Goal: Information Seeking & Learning: Learn about a topic

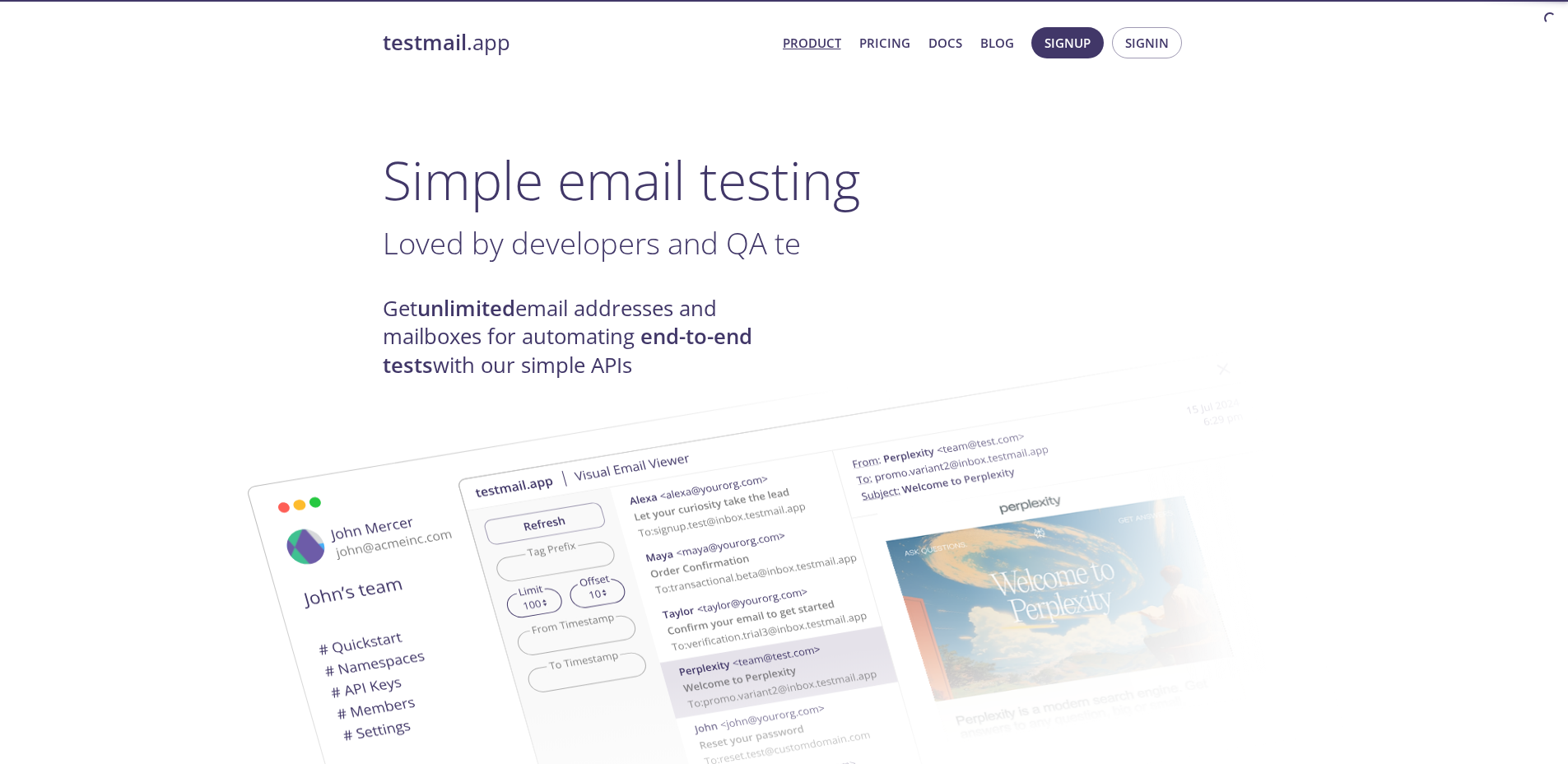
drag, startPoint x: 447, startPoint y: 236, endPoint x: 546, endPoint y: 242, distance: 99.2
click at [545, 242] on span "Loved by developers and QA te" at bounding box center [592, 242] width 418 height 41
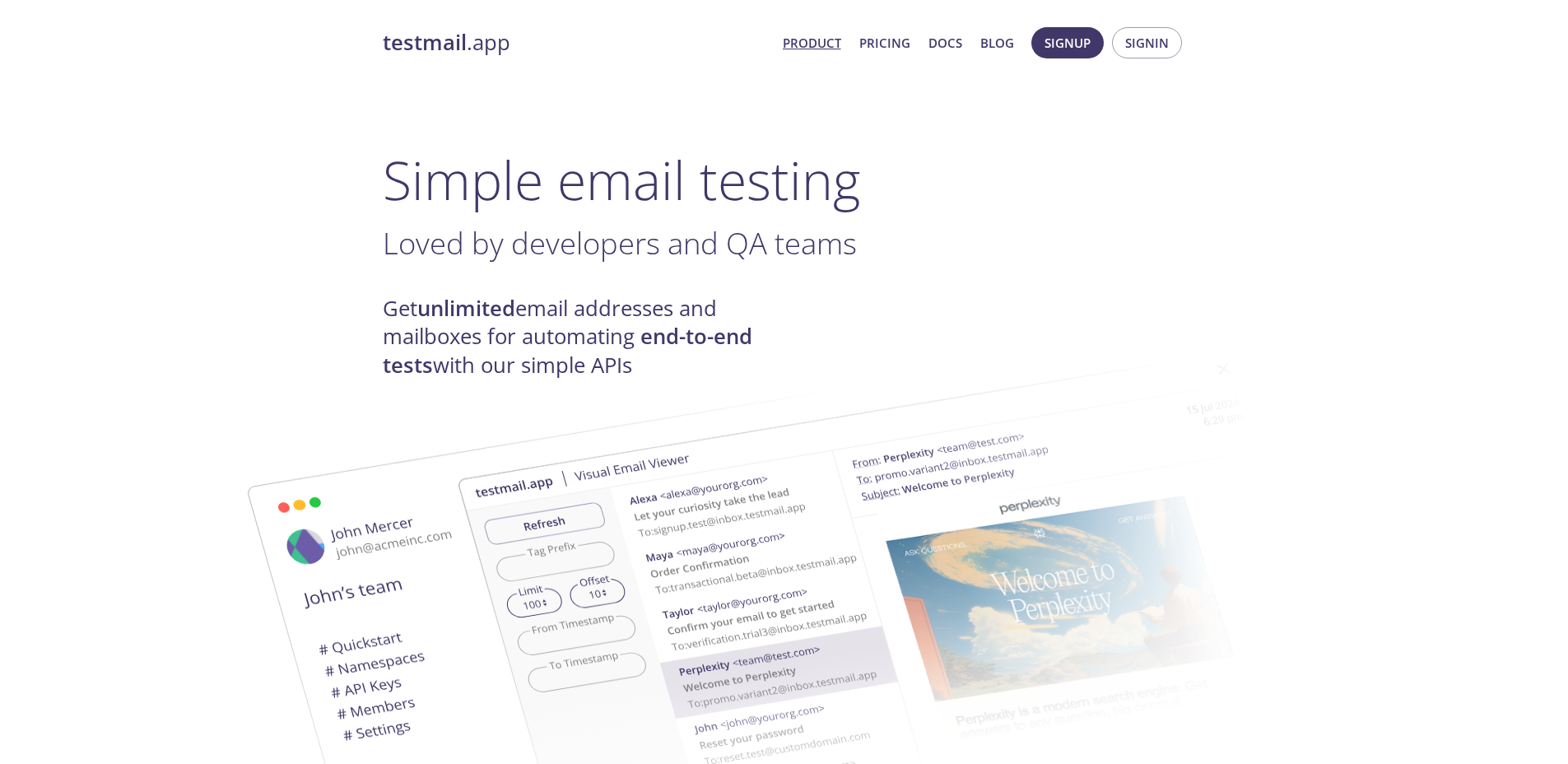
click at [548, 242] on span "Loved by developers and QA teams" at bounding box center [620, 242] width 474 height 41
click at [879, 46] on link "Pricing" at bounding box center [884, 43] width 51 height 22
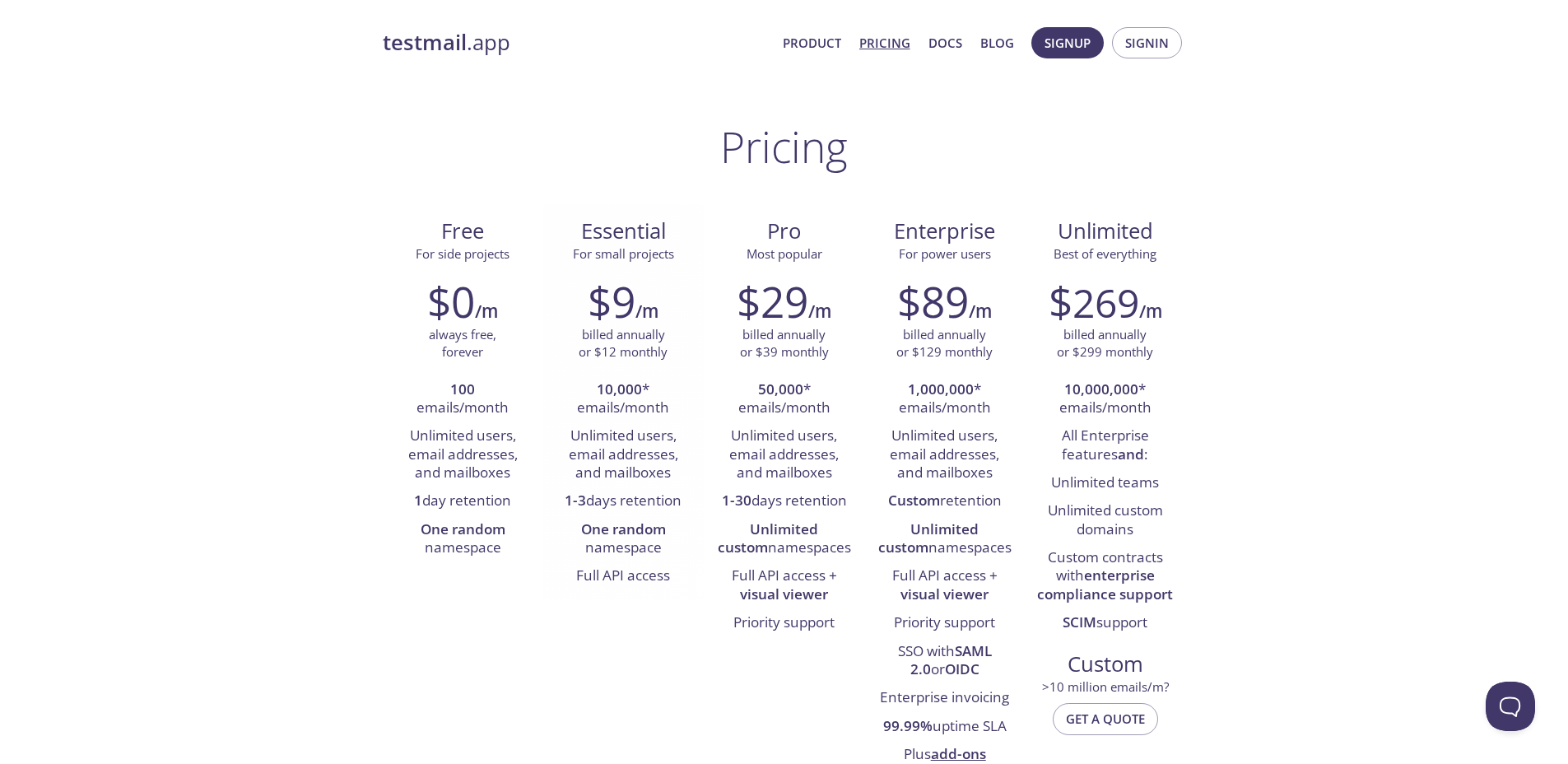
scroll to position [22, 0]
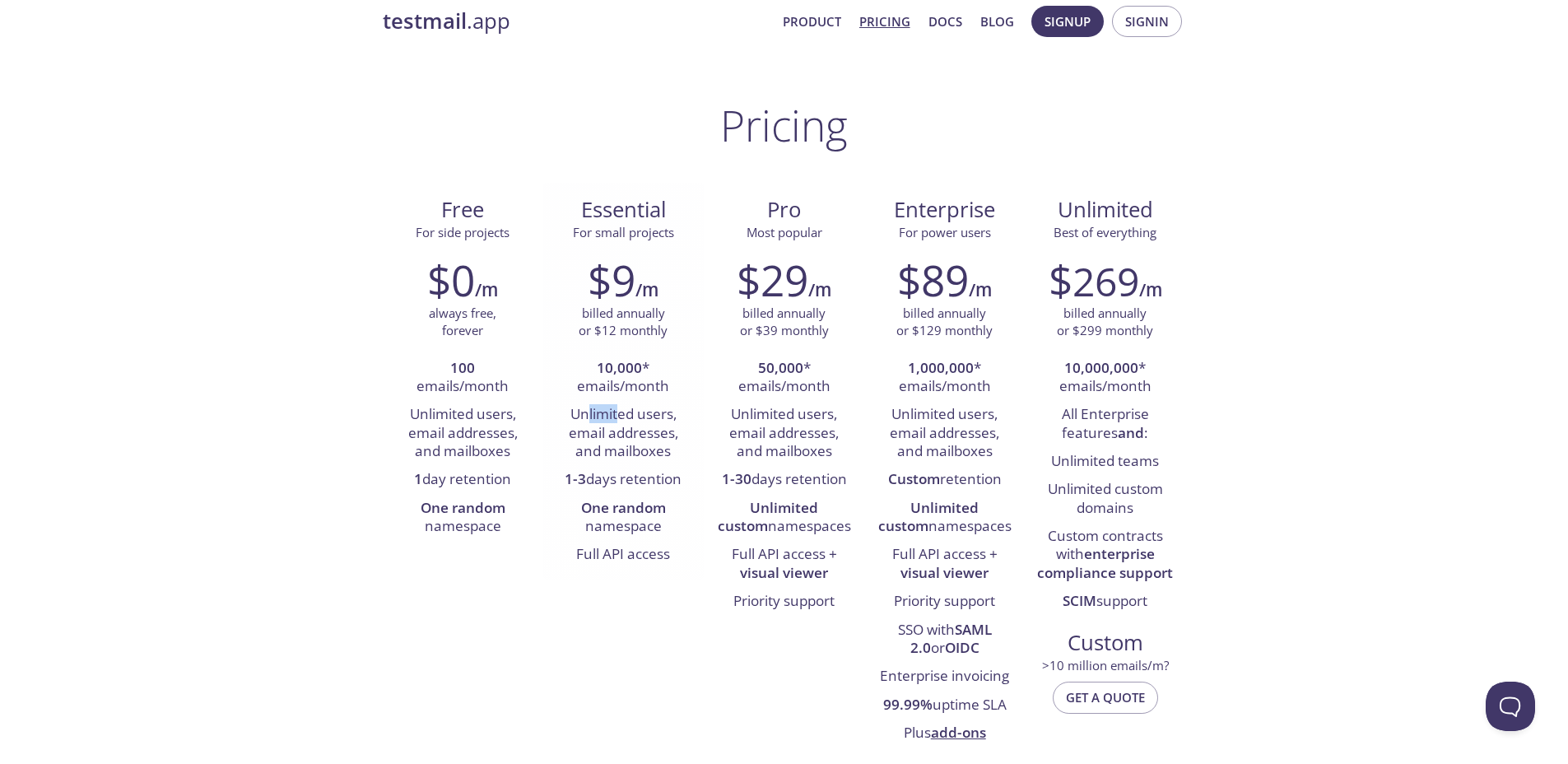
drag, startPoint x: 588, startPoint y: 408, endPoint x: 652, endPoint y: 411, distance: 64.1
click at [635, 411] on li "Unlimited users, email addresses, and mailboxes" at bounding box center [623, 433] width 136 height 65
click at [652, 411] on li "Unlimited users, email addresses, and mailboxes" at bounding box center [623, 433] width 136 height 65
drag, startPoint x: 565, startPoint y: 483, endPoint x: 635, endPoint y: 482, distance: 70.0
click at [634, 481] on li "1-3 days retention" at bounding box center [623, 480] width 136 height 28
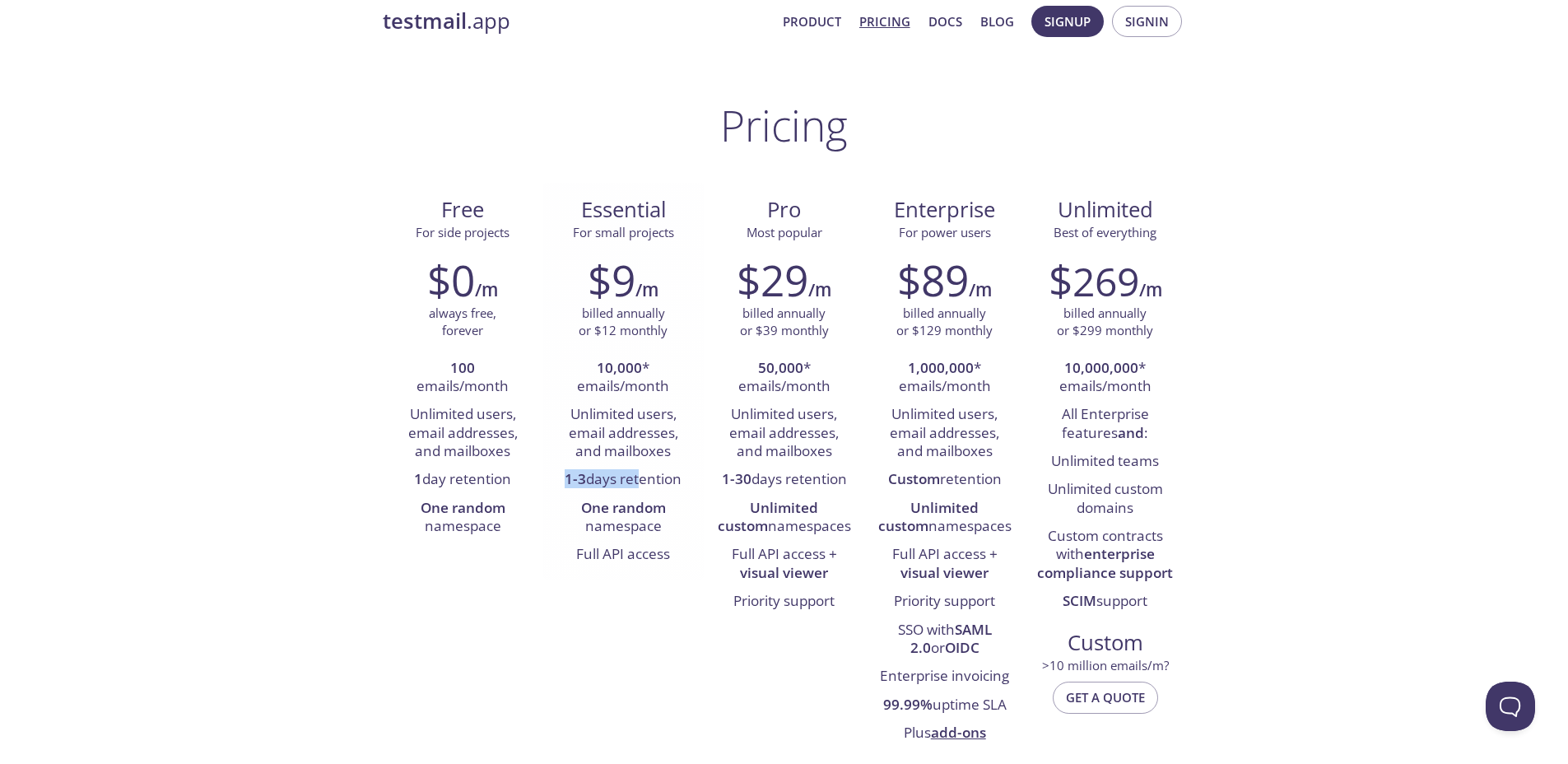
click at [635, 482] on li "1-3 days retention" at bounding box center [623, 480] width 136 height 28
click at [620, 506] on strong "One random" at bounding box center [624, 508] width 85 height 19
drag, startPoint x: 607, startPoint y: 417, endPoint x: 649, endPoint y: 415, distance: 42.0
click at [642, 415] on li "Unlimited users, email addresses, and mailboxes" at bounding box center [623, 433] width 136 height 65
click at [649, 415] on li "Unlimited users, email addresses, and mailboxes" at bounding box center [623, 433] width 136 height 65
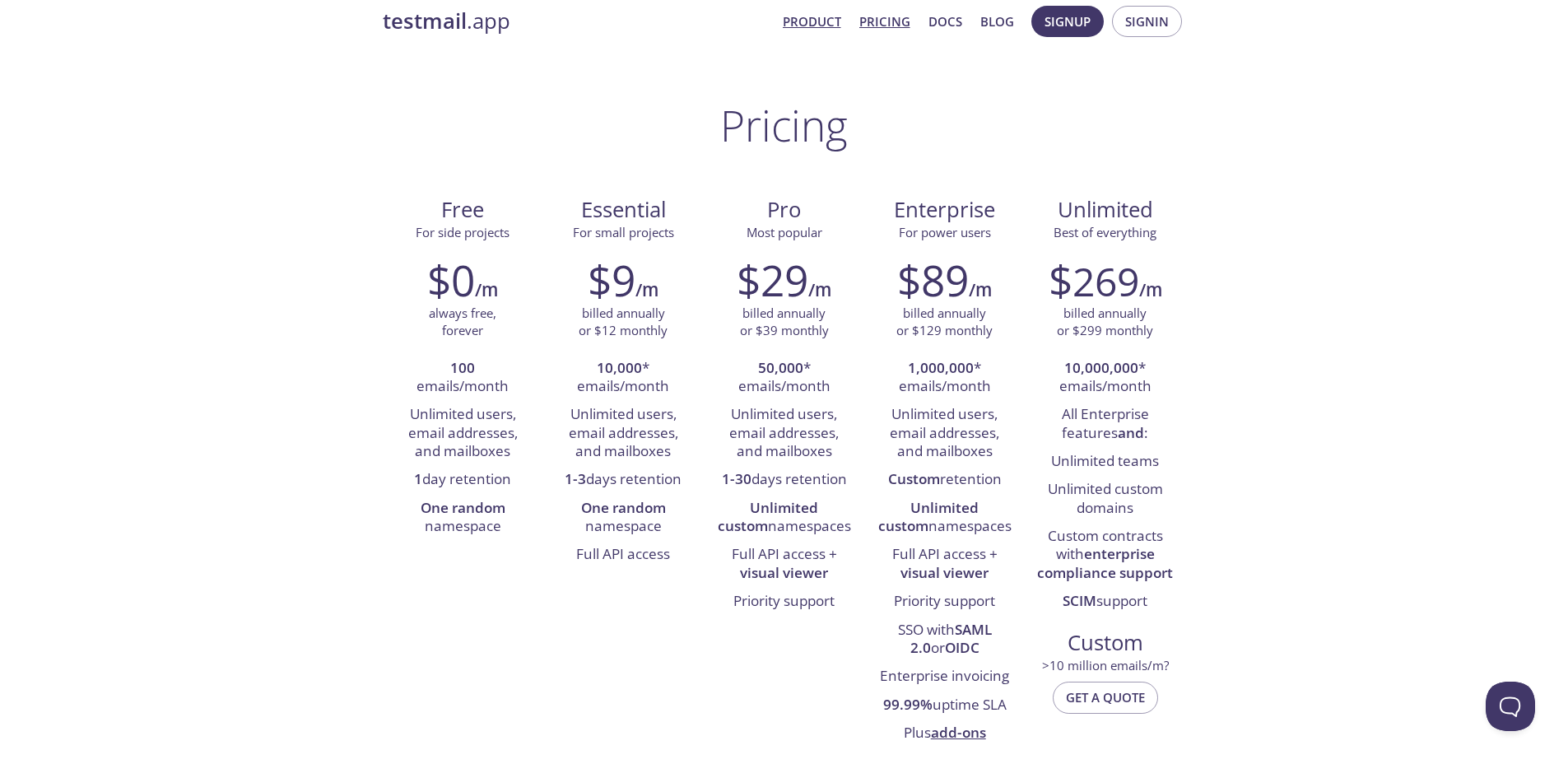
click at [800, 22] on link "Product" at bounding box center [811, 21] width 58 height 22
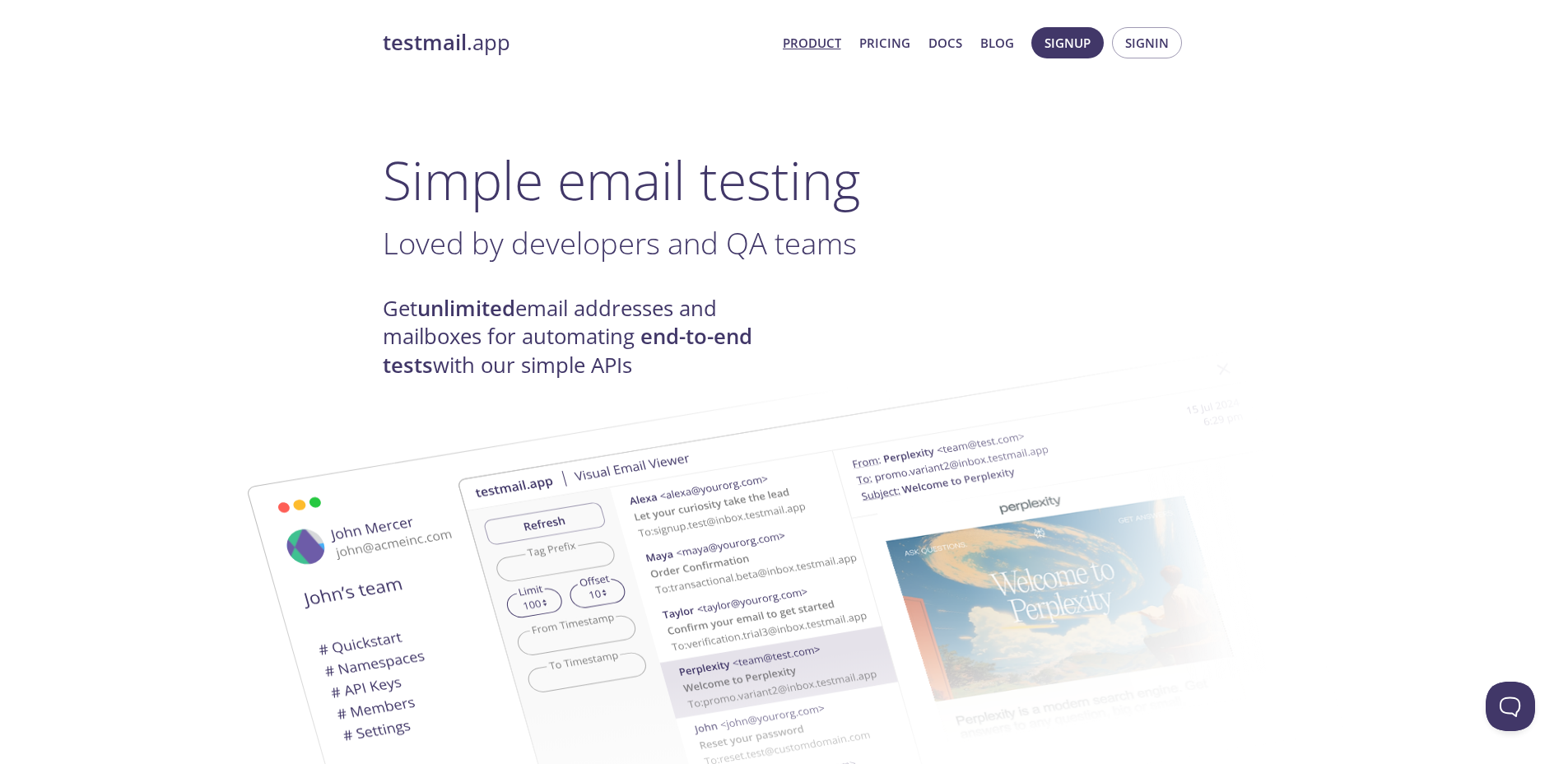
click at [512, 254] on span "Loved by developers and QA teams" at bounding box center [620, 242] width 474 height 41
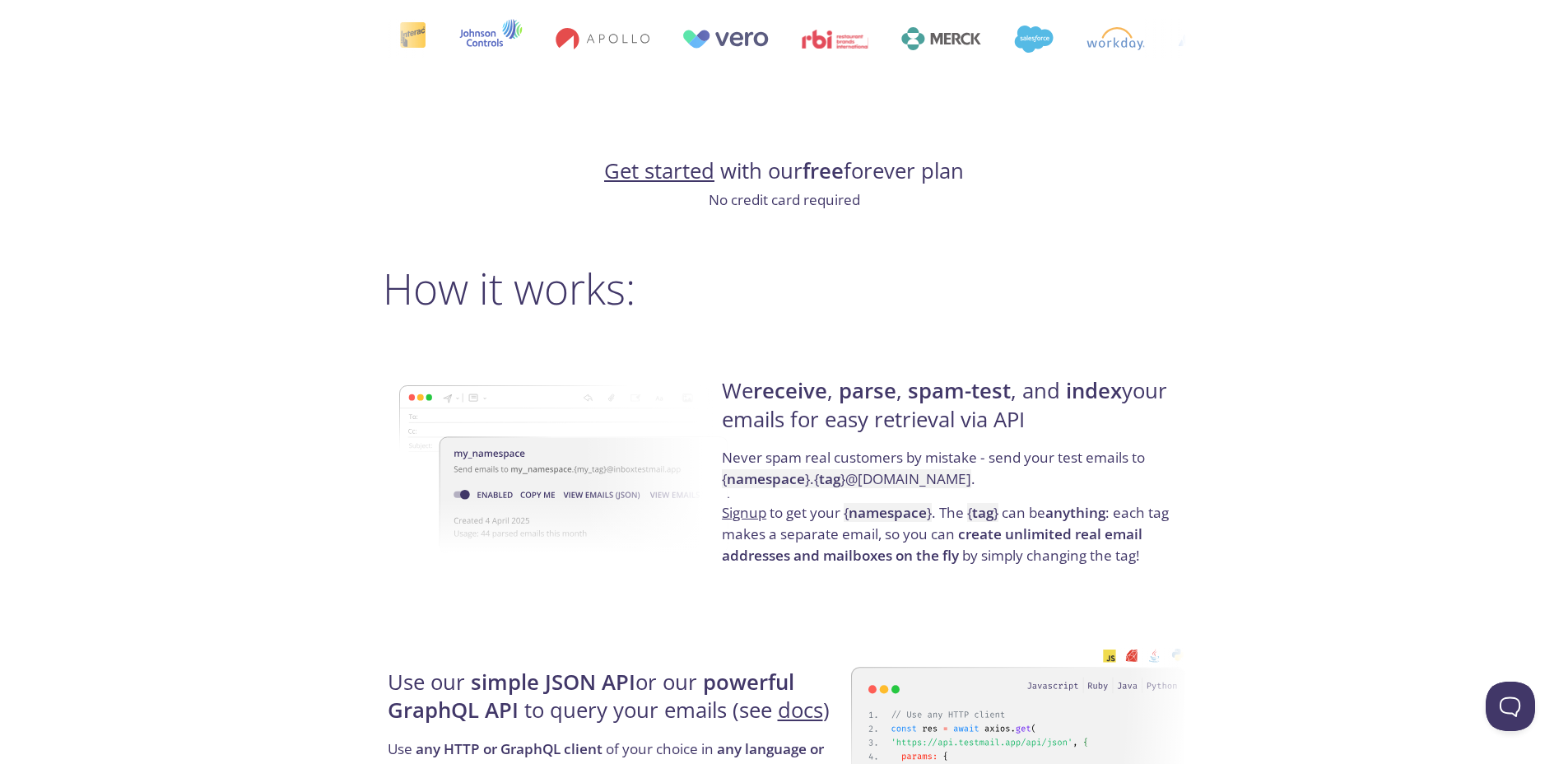
scroll to position [1035, 0]
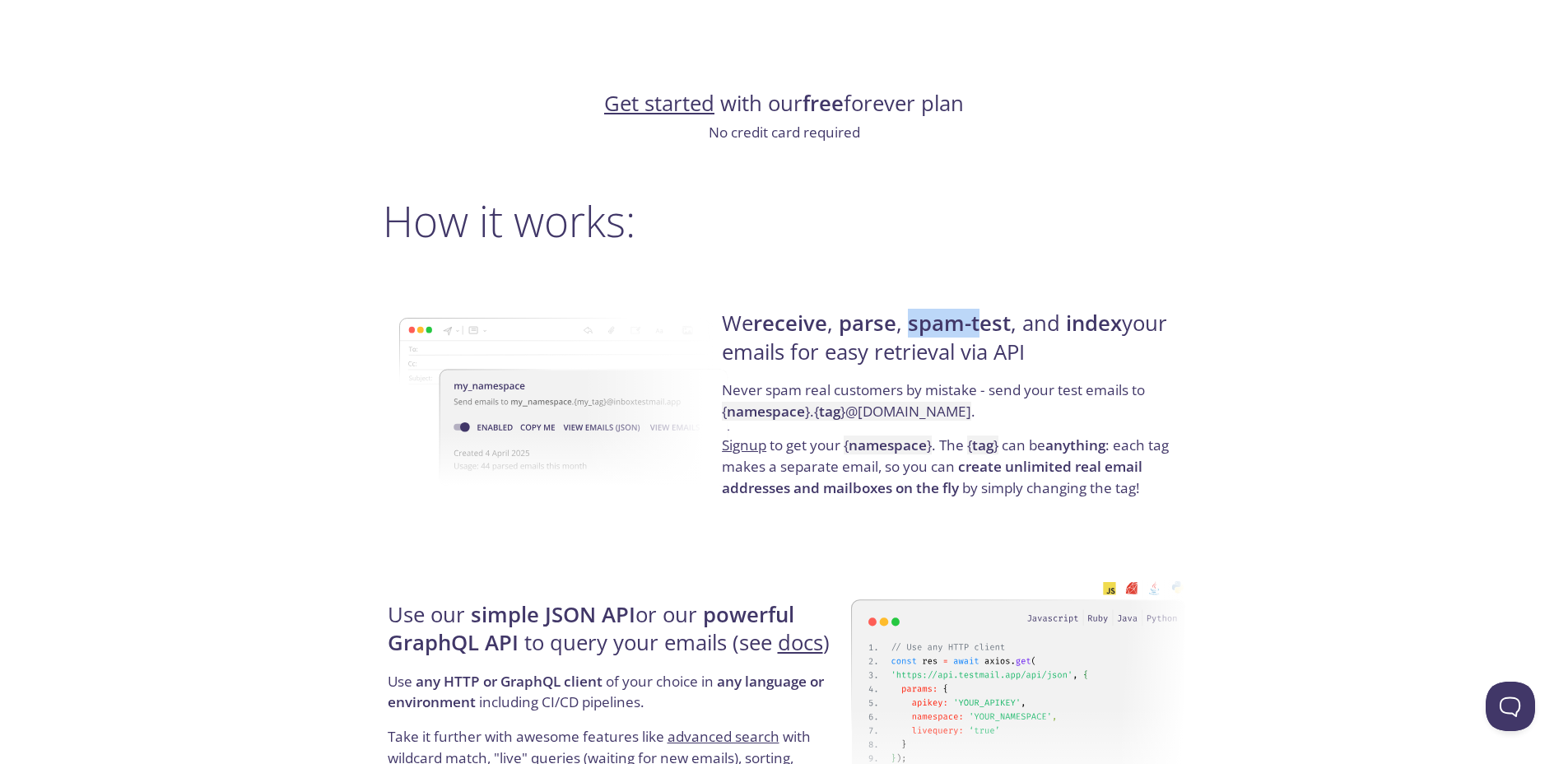
drag, startPoint x: 916, startPoint y: 324, endPoint x: 1048, endPoint y: 319, distance: 132.1
click at [1020, 318] on h4 "We receive , parse , spam-test , and index your emails for easy retrieval via A…" at bounding box center [951, 344] width 459 height 70
click at [1049, 319] on h4 "We receive , parse , spam-test , and index your emails for easy retrieval via A…" at bounding box center [951, 344] width 459 height 70
drag, startPoint x: 809, startPoint y: 356, endPoint x: 935, endPoint y: 356, distance: 126.0
click at [915, 355] on h4 "We receive , parse , spam-test , and index your emails for easy retrieval via A…" at bounding box center [951, 344] width 459 height 70
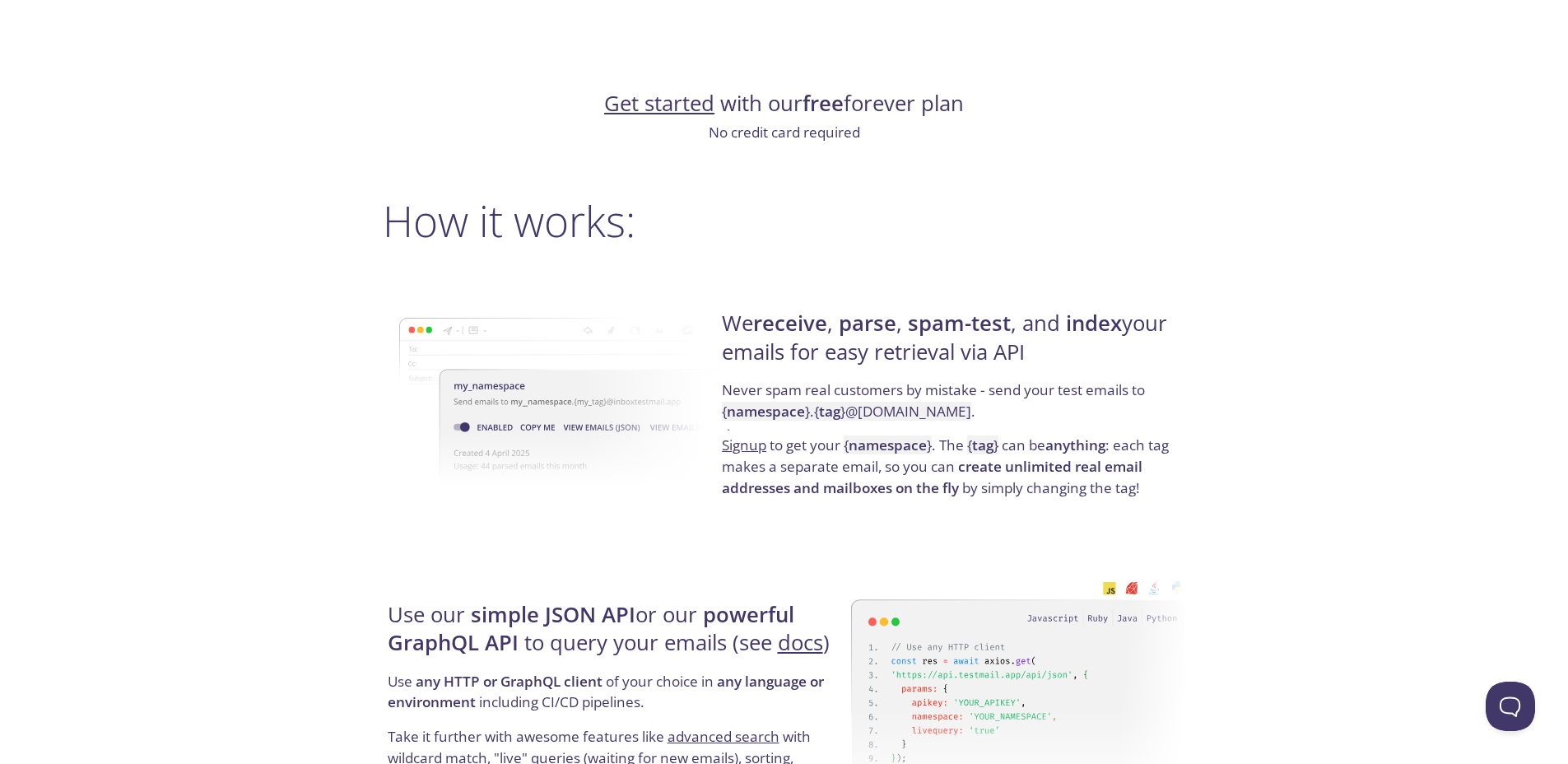
click at [935, 357] on h4 "We receive , parse , spam-test , and index your emails for easy retrieval via A…" at bounding box center [951, 344] width 459 height 70
click at [805, 400] on p "Never spam real customers by mistake - send your test emails to { namespace } .…" at bounding box center [951, 407] width 459 height 55
click at [970, 388] on p "Never spam real customers by mistake - send your test emails to { namespace } .…" at bounding box center [951, 407] width 459 height 55
drag, startPoint x: 1013, startPoint y: 388, endPoint x: 1124, endPoint y: 392, distance: 111.1
click at [1118, 391] on p "Never spam real customers by mistake - send your test emails to { namespace } .…" at bounding box center [951, 407] width 459 height 55
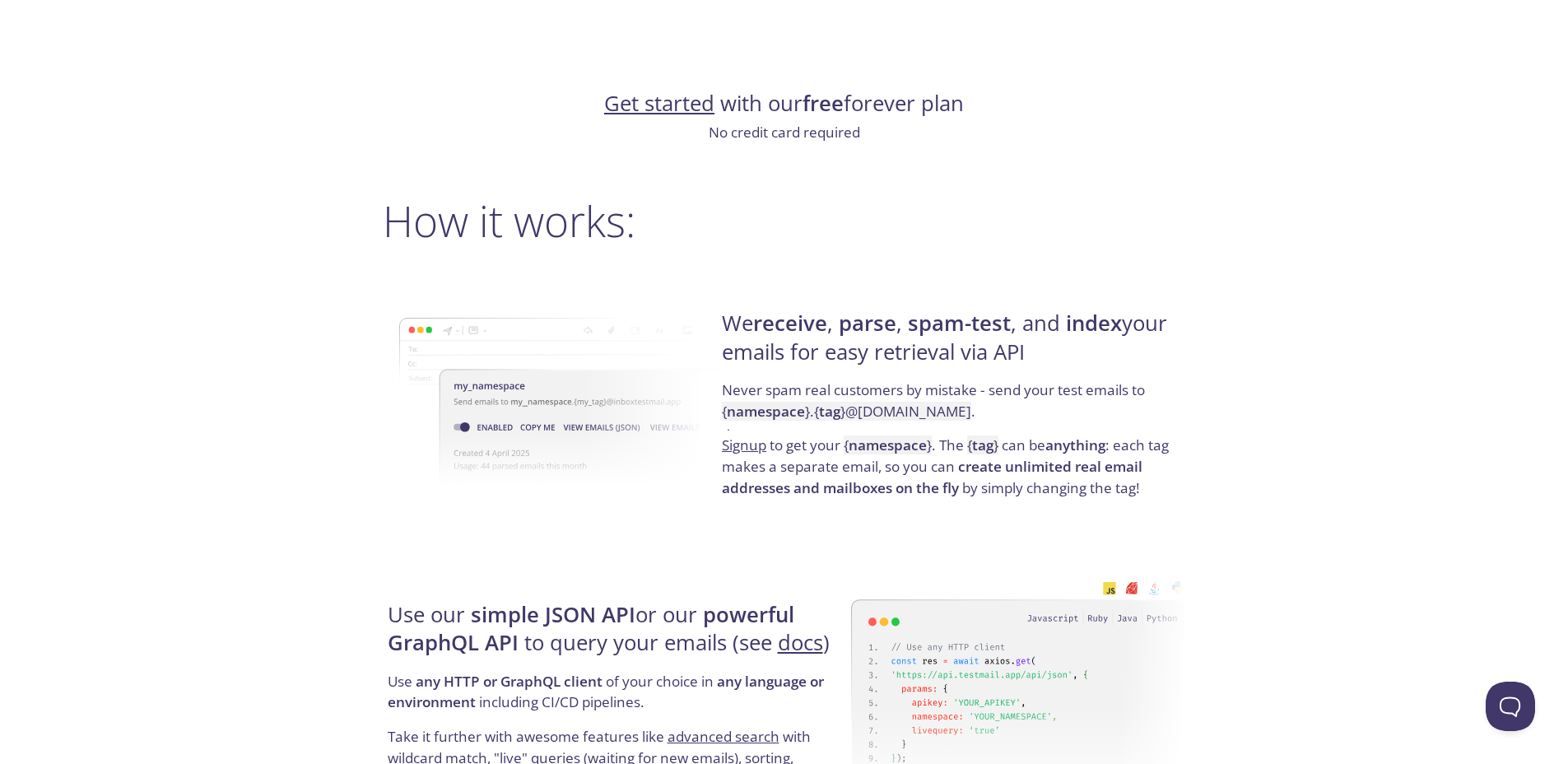
click at [1125, 392] on p "Never spam real customers by mistake - send your test emails to { namespace } .…" at bounding box center [951, 407] width 459 height 55
drag, startPoint x: 856, startPoint y: 408, endPoint x: 1009, endPoint y: 411, distance: 153.0
click at [1009, 410] on p "Never spam real customers by mistake - send your test emails to { namespace } .…" at bounding box center [951, 407] width 459 height 55
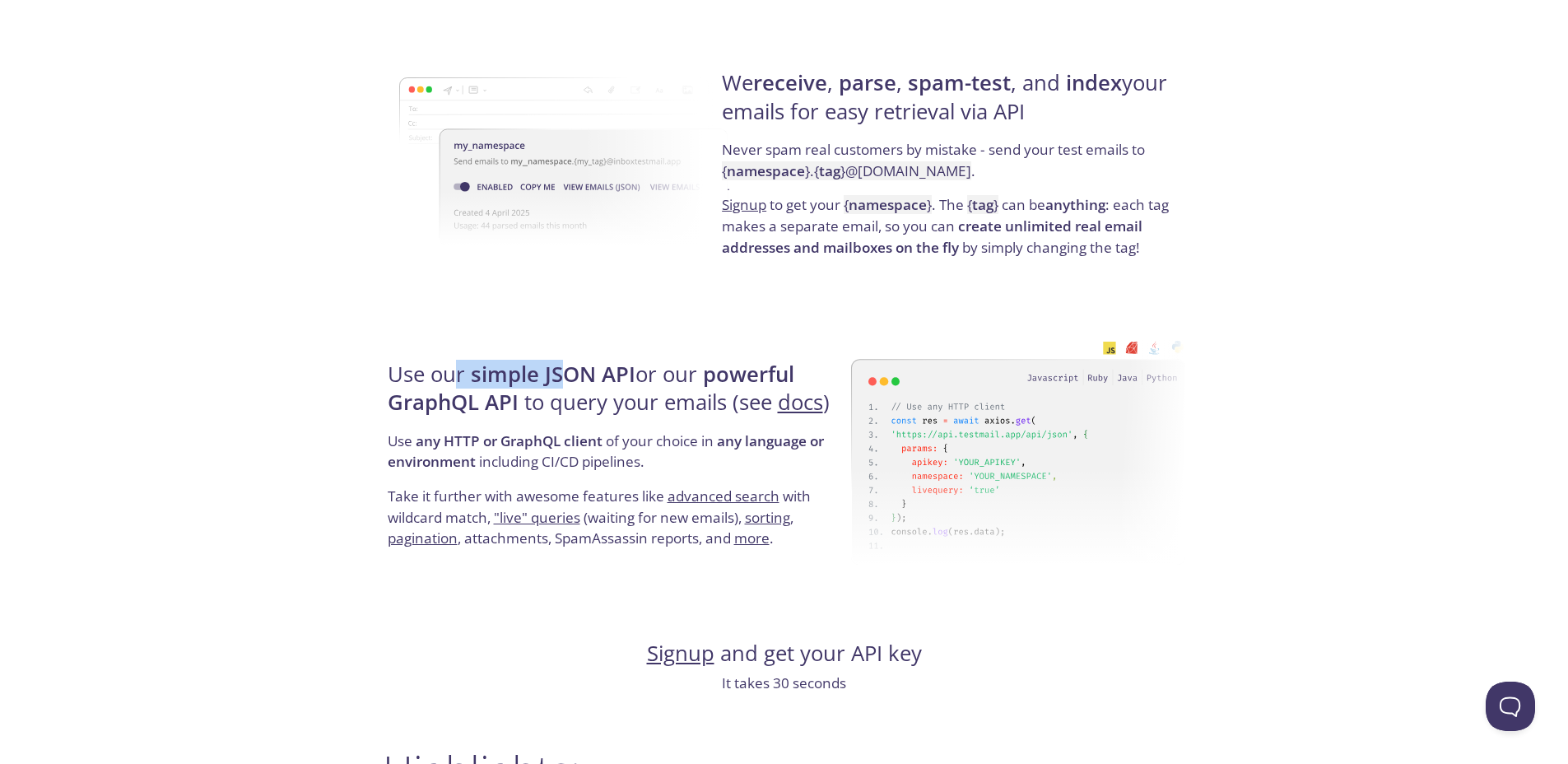
click at [557, 368] on h4 "Use our simple JSON API or our powerful GraphQL API to query your emails (see d…" at bounding box center [617, 395] width 459 height 70
click at [586, 366] on strong "simple JSON API" at bounding box center [552, 374] width 164 height 29
drag, startPoint x: 519, startPoint y: 402, endPoint x: 619, endPoint y: 399, distance: 100.0
click at [610, 399] on h4 "Use our simple JSON API or our powerful GraphQL API to query your emails (see d…" at bounding box center [617, 395] width 459 height 70
click at [620, 399] on h4 "Use our simple JSON API or our powerful GraphQL API to query your emails (see d…" at bounding box center [617, 395] width 459 height 70
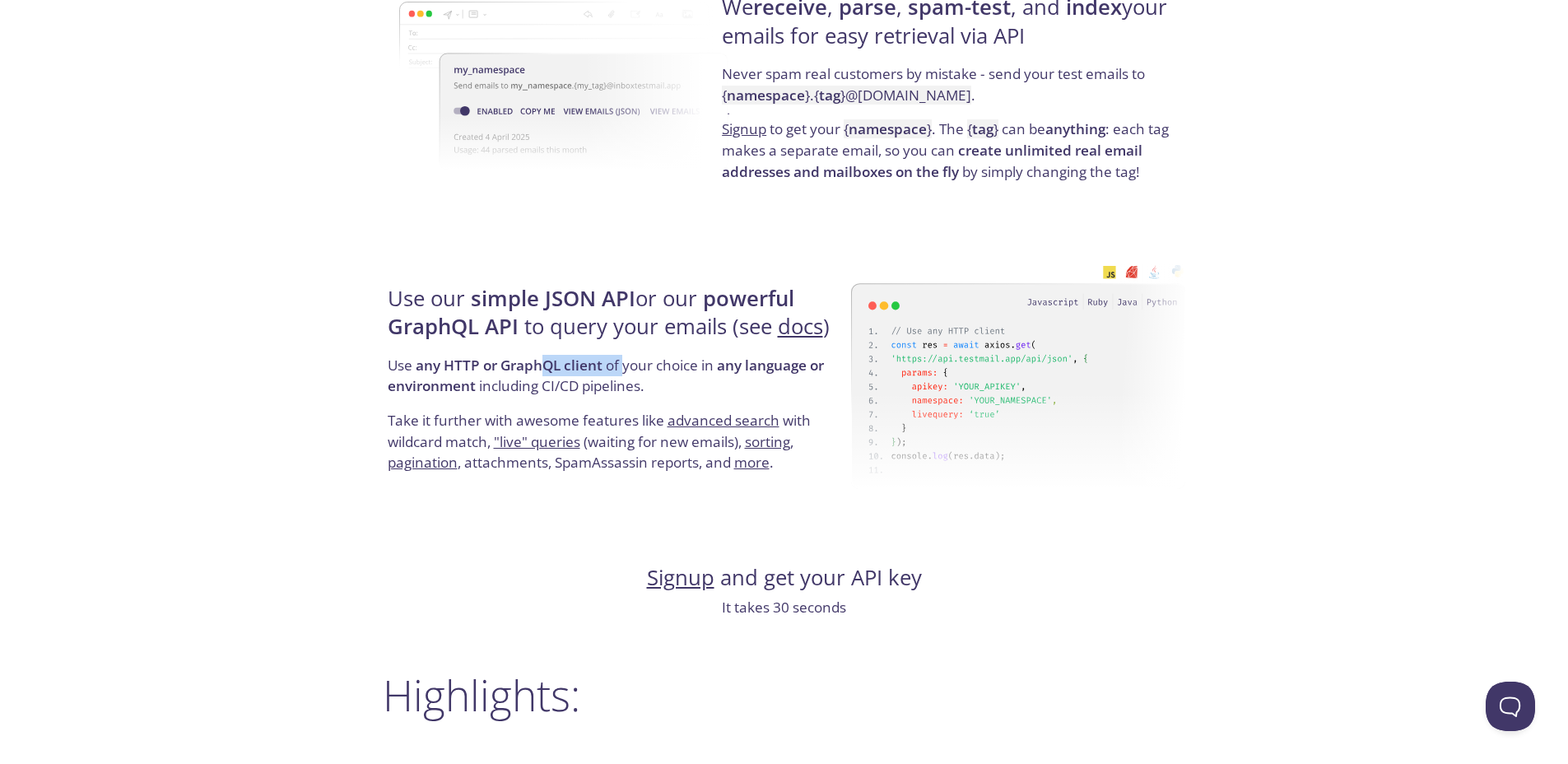
drag, startPoint x: 607, startPoint y: 367, endPoint x: 632, endPoint y: 367, distance: 25.0
click at [632, 367] on p "Use any HTTP or GraphQL client of your choice in any language or environment in…" at bounding box center [617, 382] width 459 height 55
click at [656, 368] on p "Use any HTTP or GraphQL client of your choice in any language or environment in…" at bounding box center [617, 382] width 459 height 55
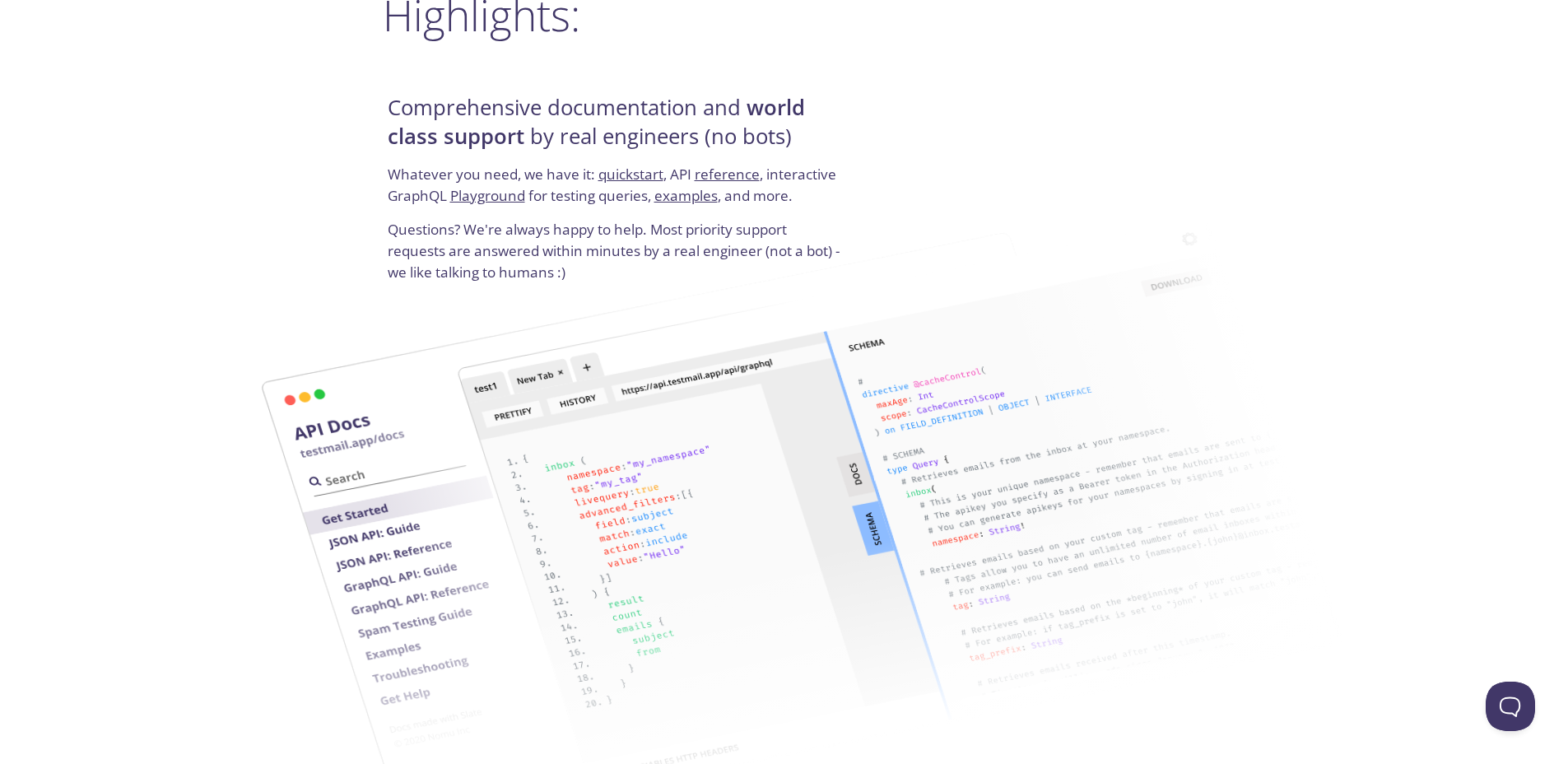
scroll to position [1580, 0]
